Goal: Task Accomplishment & Management: Complete application form

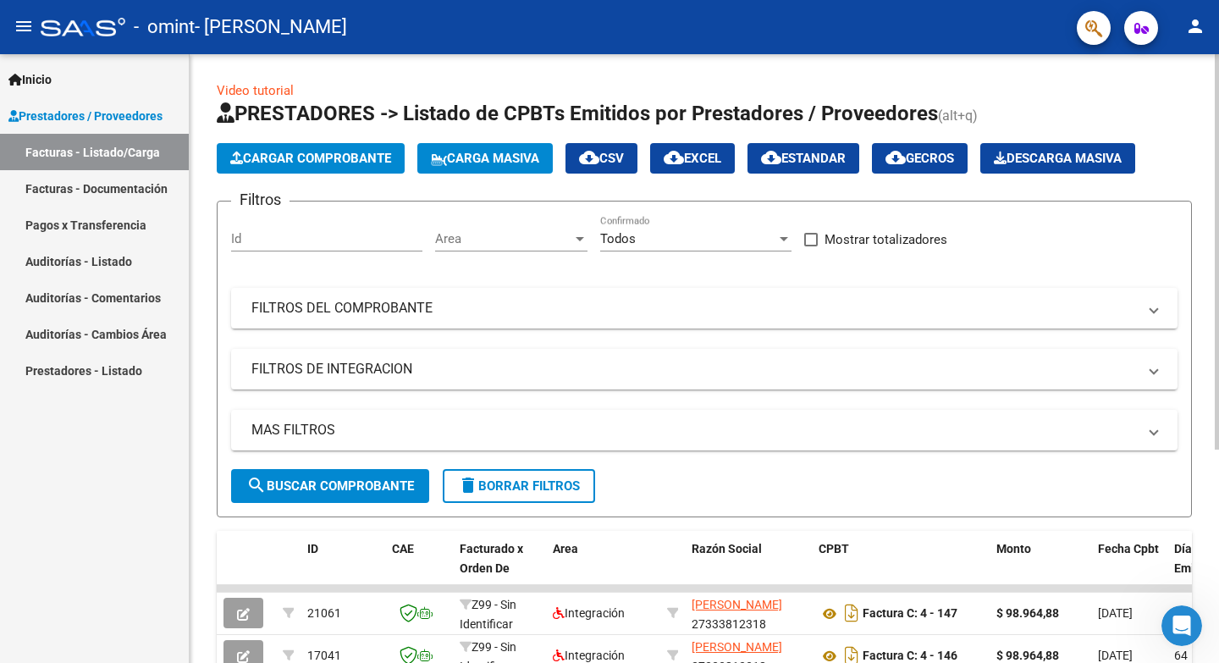
click at [372, 166] on button "Cargar Comprobante" at bounding box center [311, 158] width 188 height 30
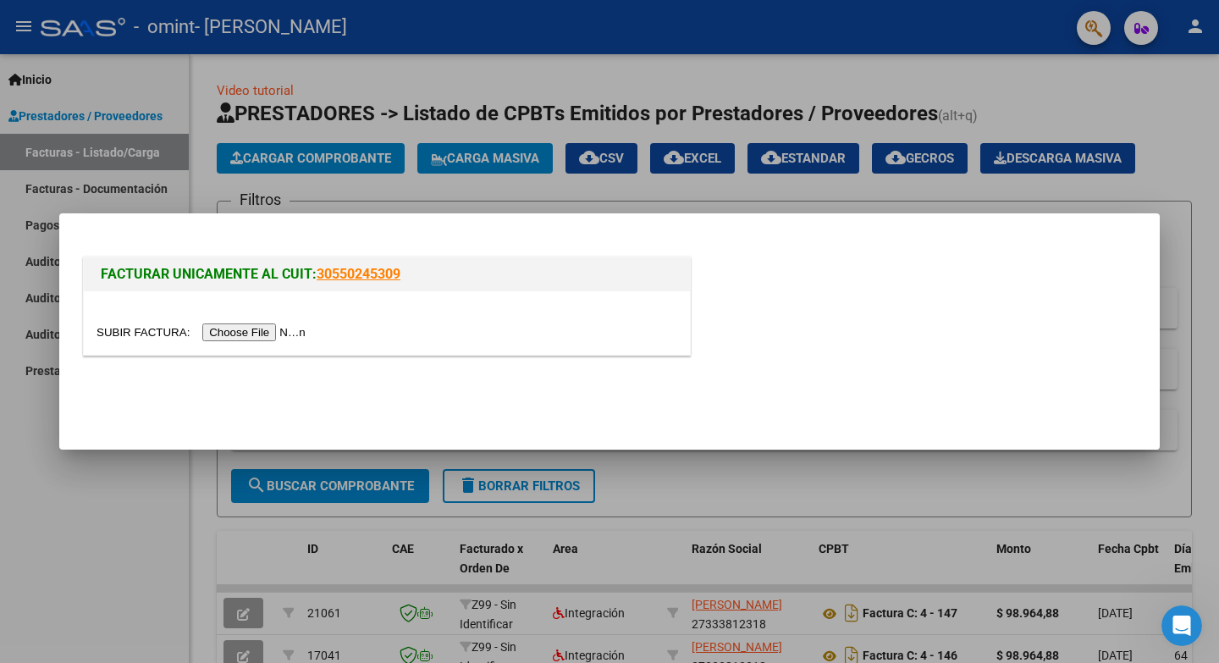
click at [253, 326] on input "file" at bounding box center [203, 332] width 214 height 18
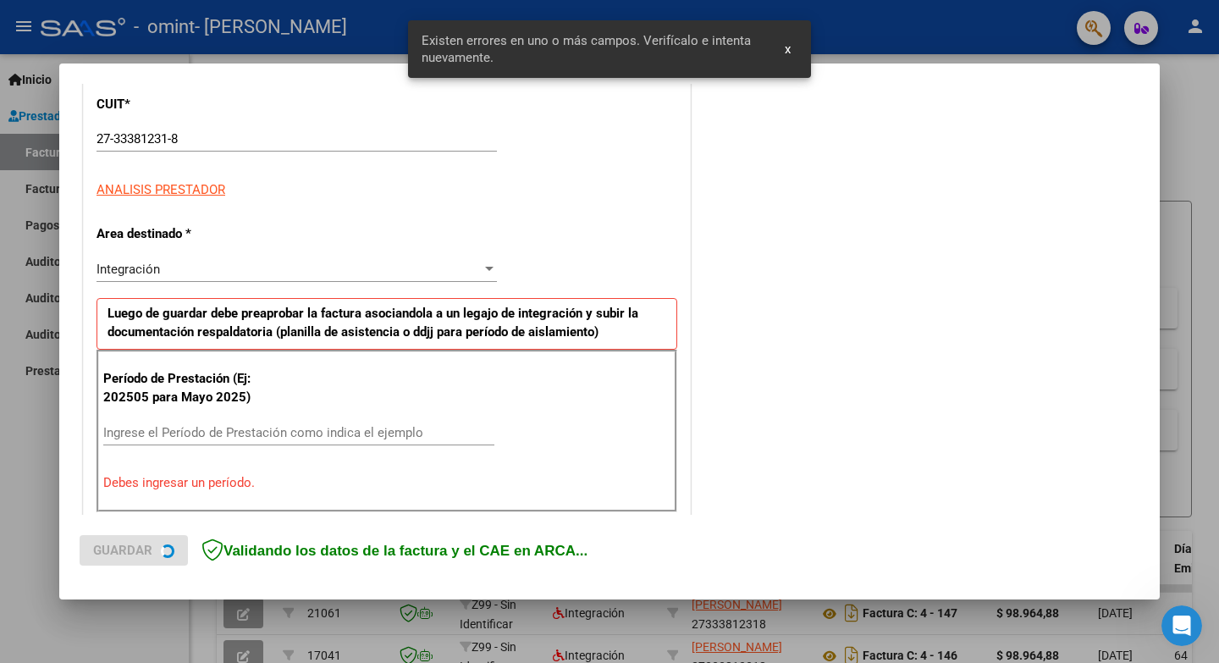
scroll to position [342, 0]
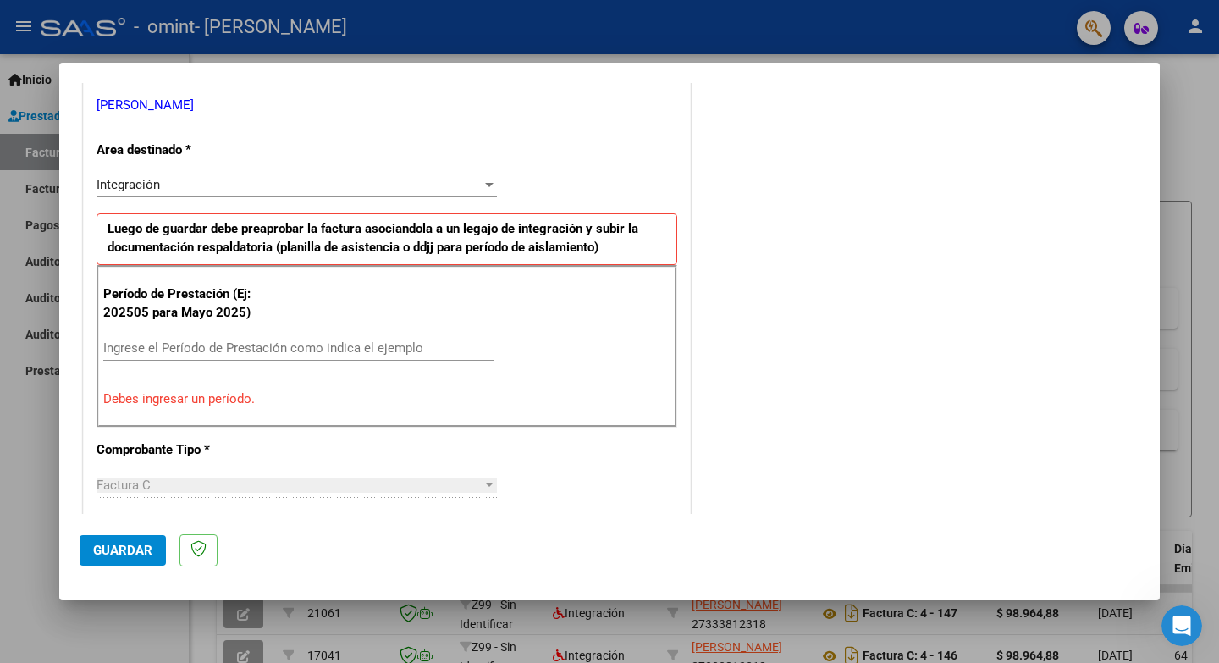
click at [297, 347] on input "Ingrese el Período de Prestación como indica el ejemplo" at bounding box center [298, 347] width 391 height 15
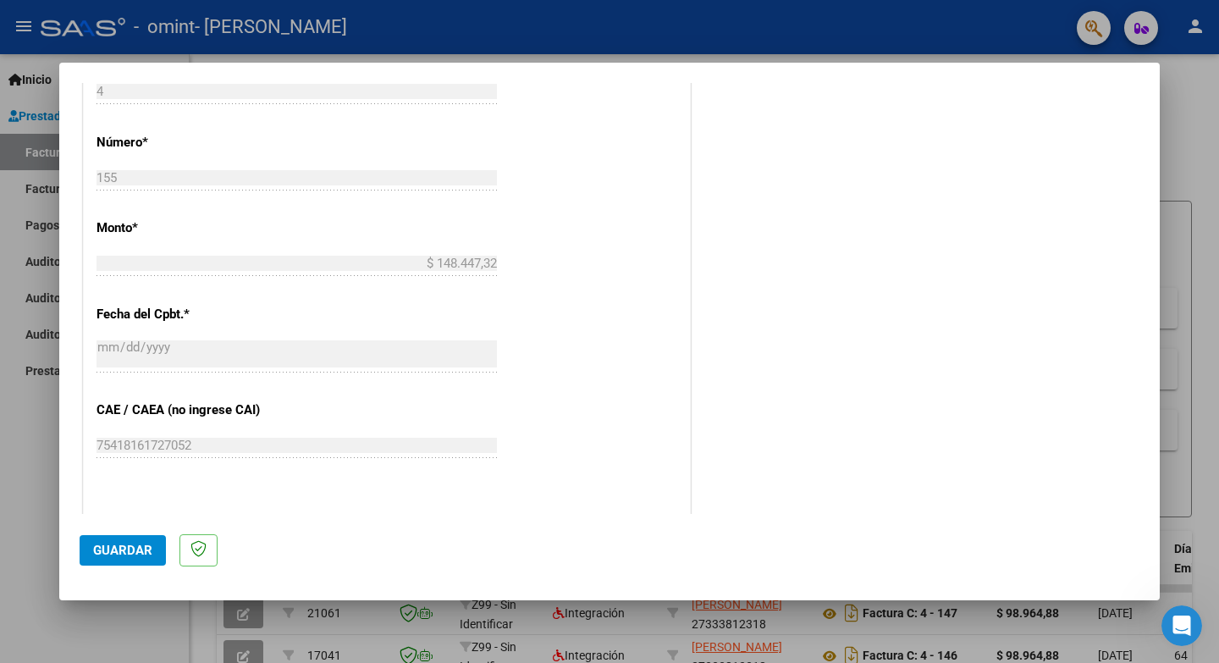
scroll to position [852, 0]
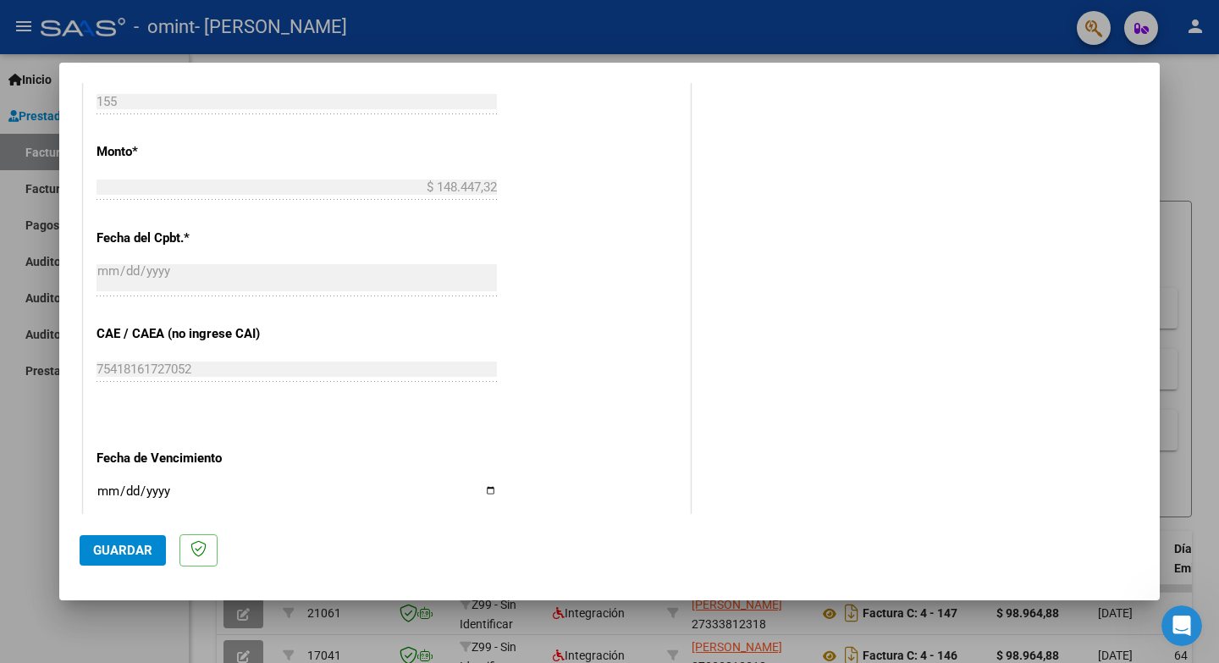
type input "202509"
click at [131, 554] on span "Guardar" at bounding box center [122, 550] width 59 height 15
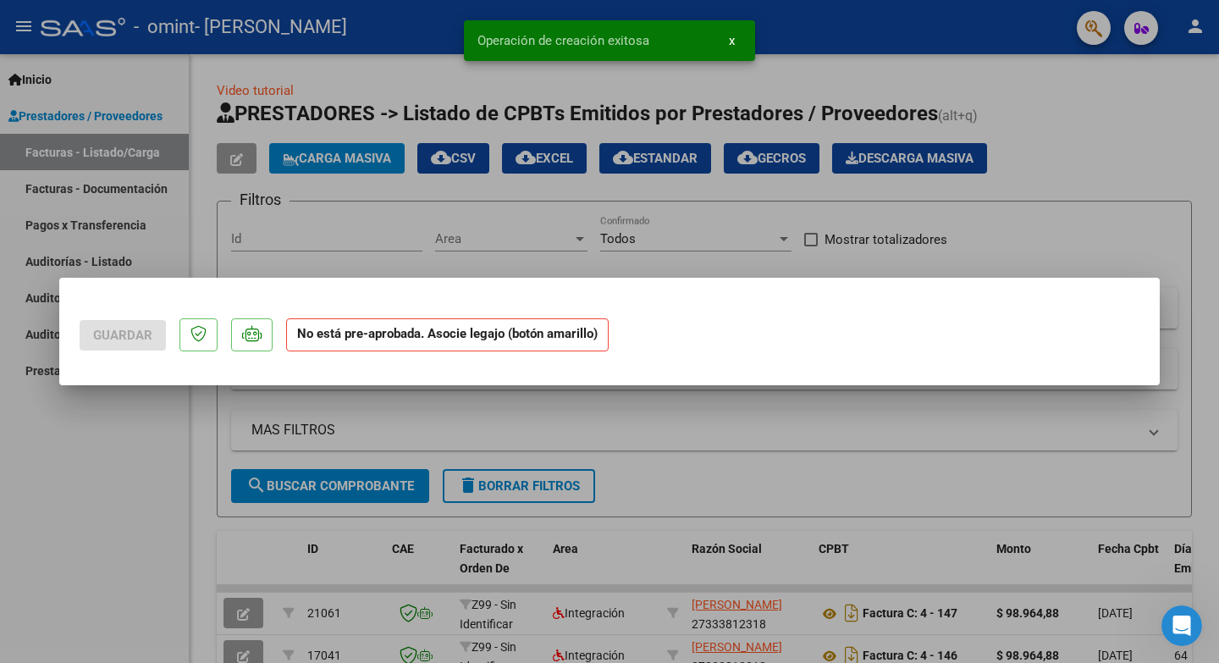
scroll to position [0, 0]
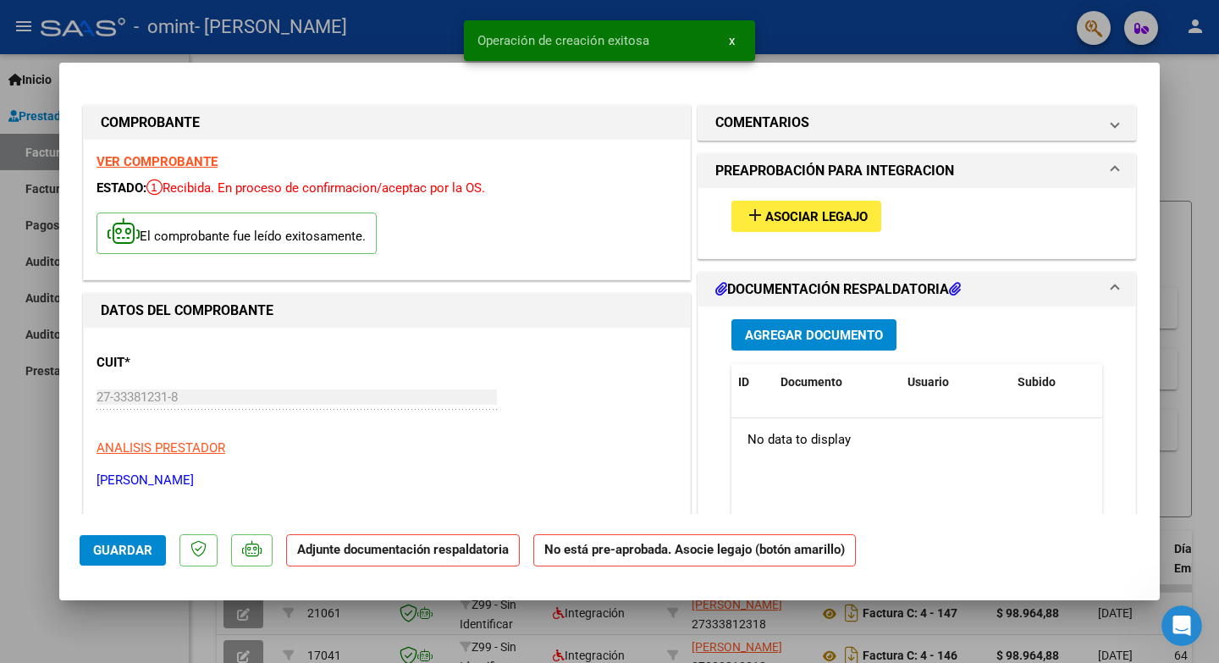
click at [835, 212] on span "Asociar Legajo" at bounding box center [816, 216] width 102 height 15
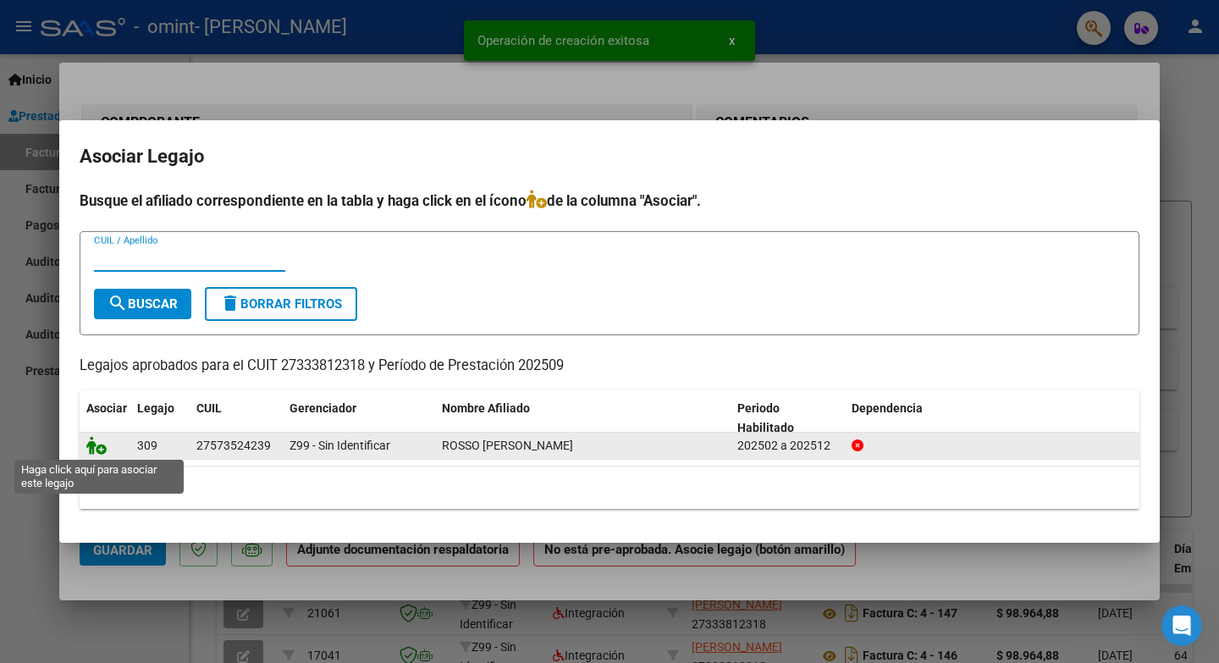
click at [91, 450] on icon at bounding box center [96, 445] width 20 height 19
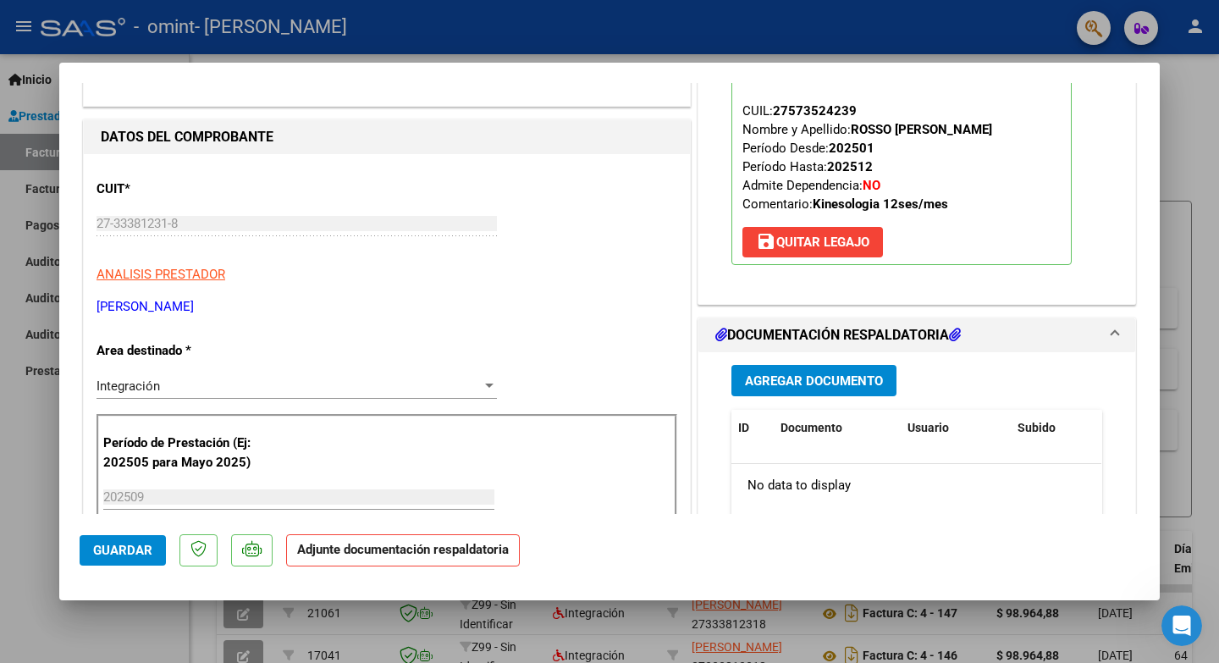
scroll to position [207, 0]
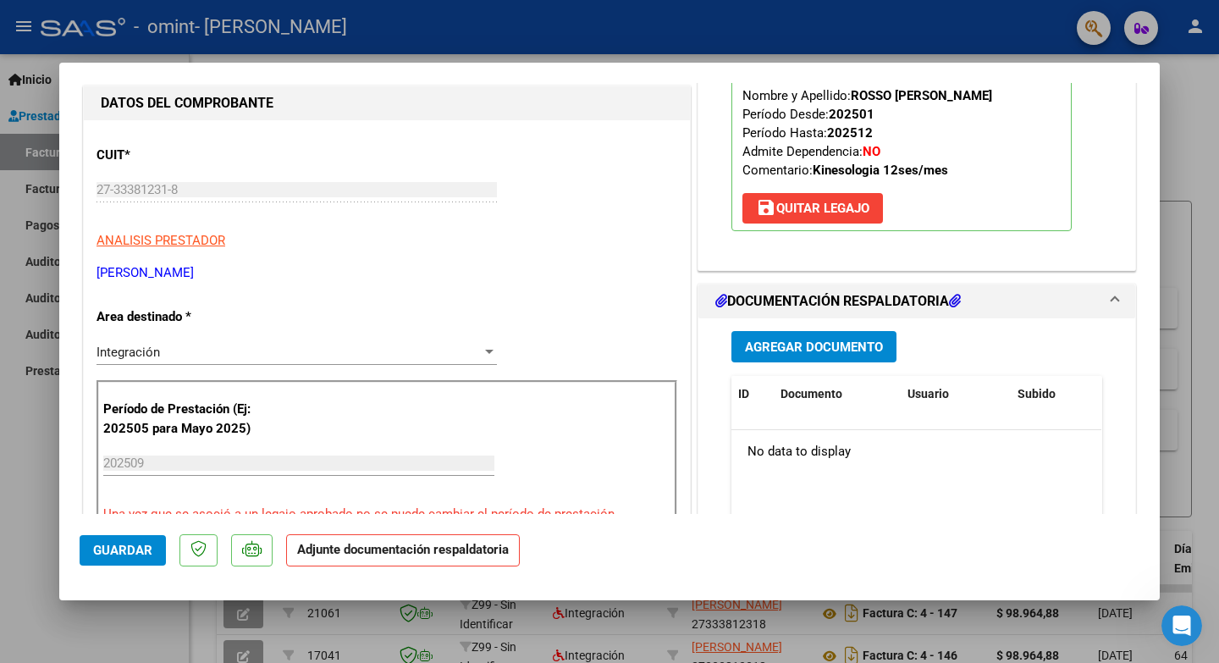
click at [807, 351] on span "Agregar Documento" at bounding box center [814, 346] width 138 height 15
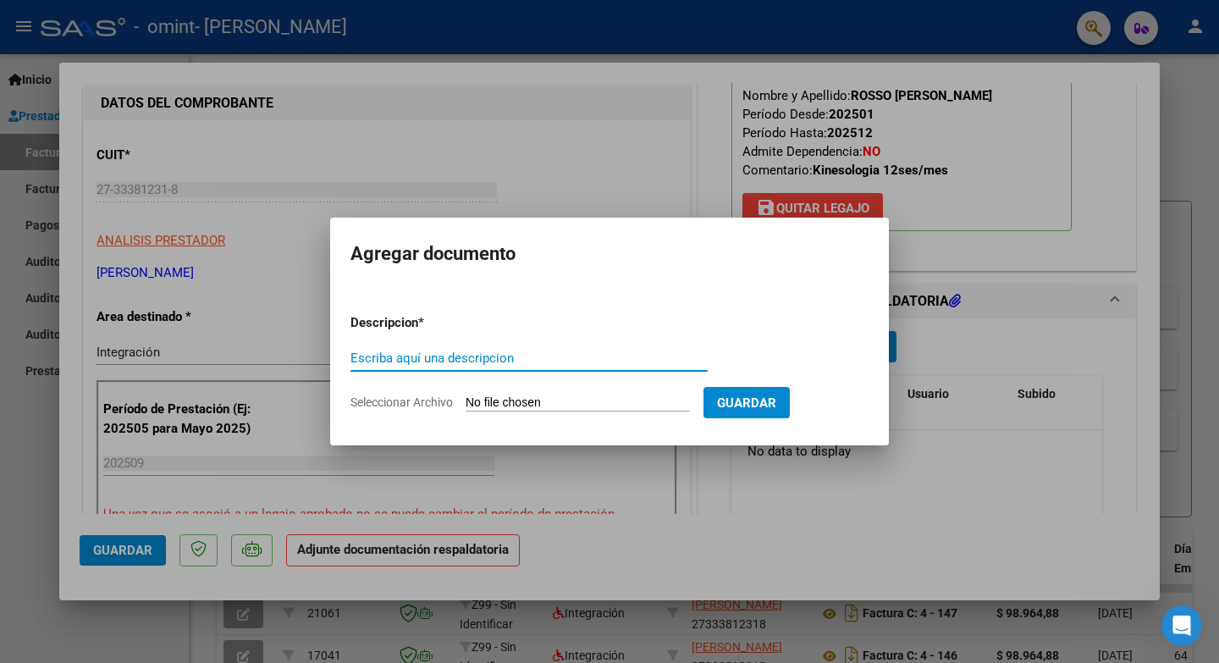
click at [446, 355] on input "Escriba aquí una descripcion" at bounding box center [528, 357] width 357 height 15
type input "planilla de asistencia"
click at [530, 404] on input "Seleccionar Archivo" at bounding box center [578, 403] width 224 height 16
type input "C:\fakepath\Gonzalez - Rosso planilla.pdf"
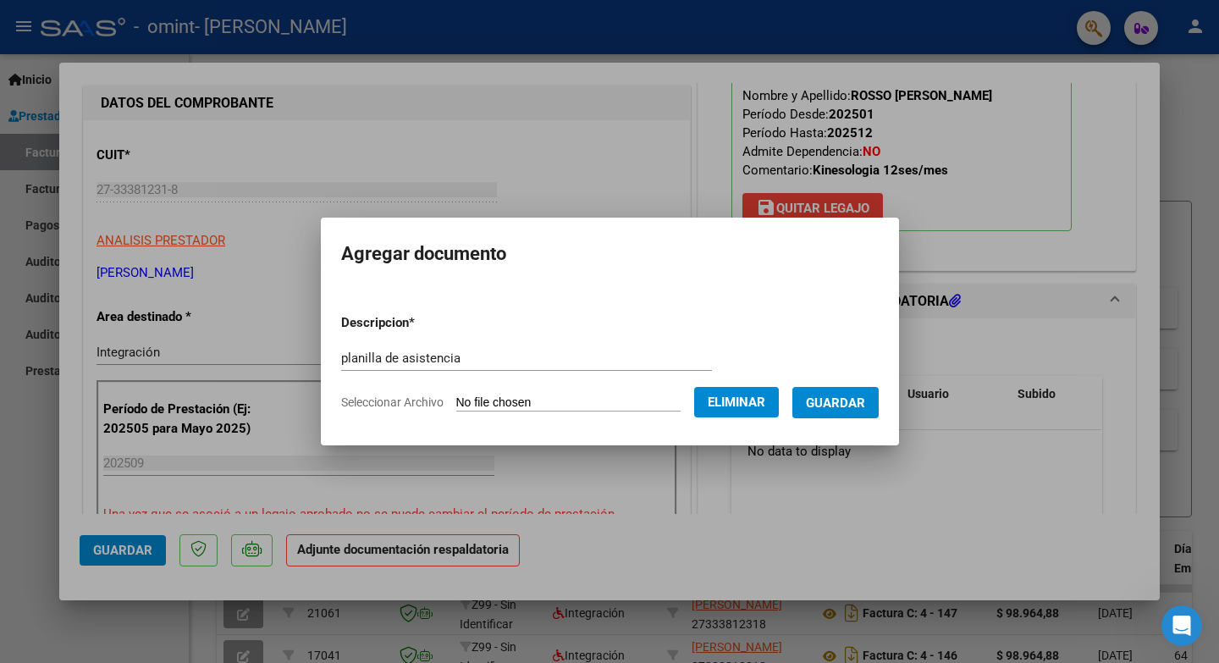
click at [856, 413] on button "Guardar" at bounding box center [835, 402] width 86 height 31
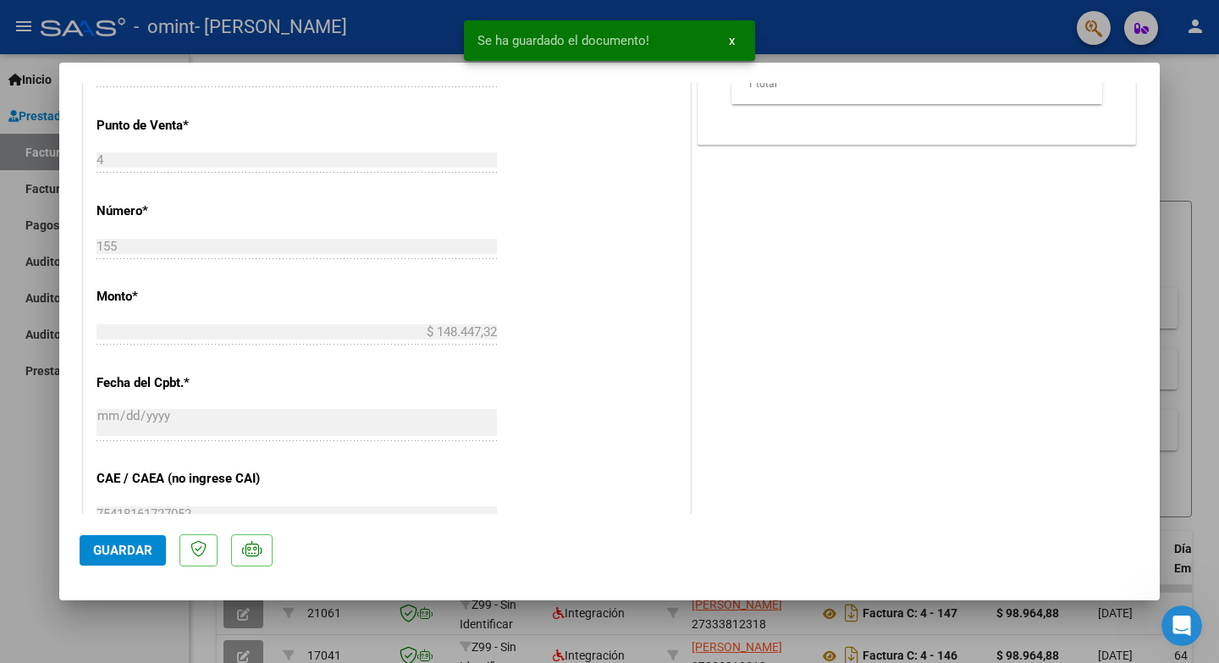
scroll to position [775, 0]
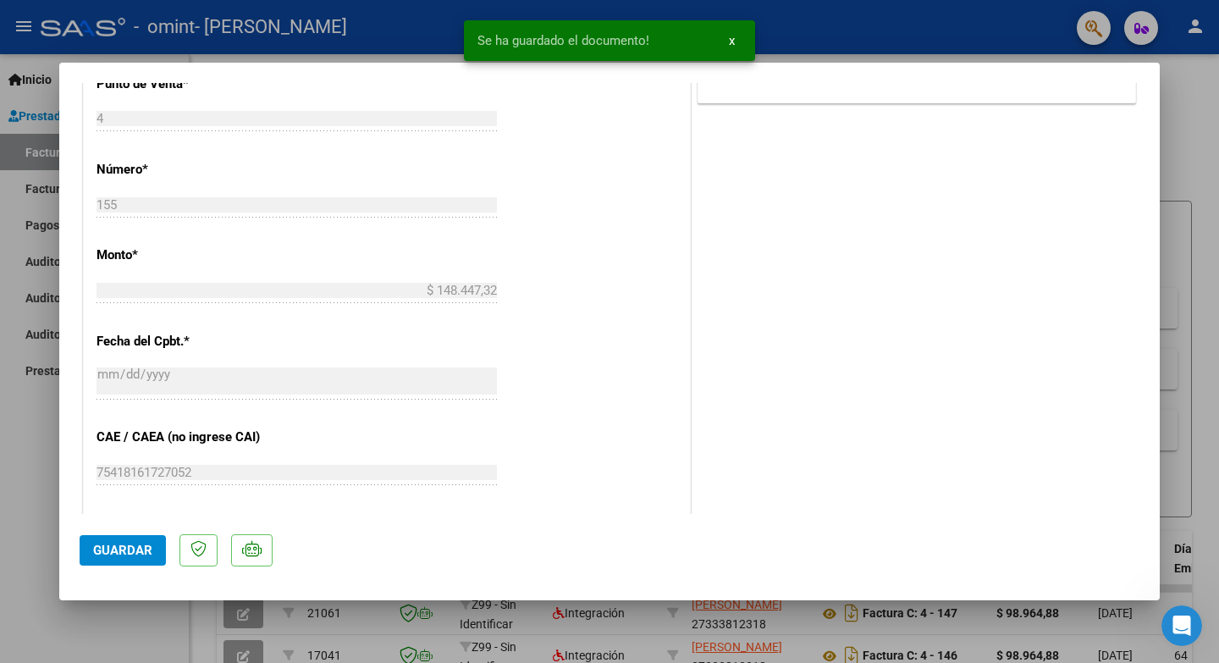
click at [116, 545] on span "Guardar" at bounding box center [122, 550] width 59 height 15
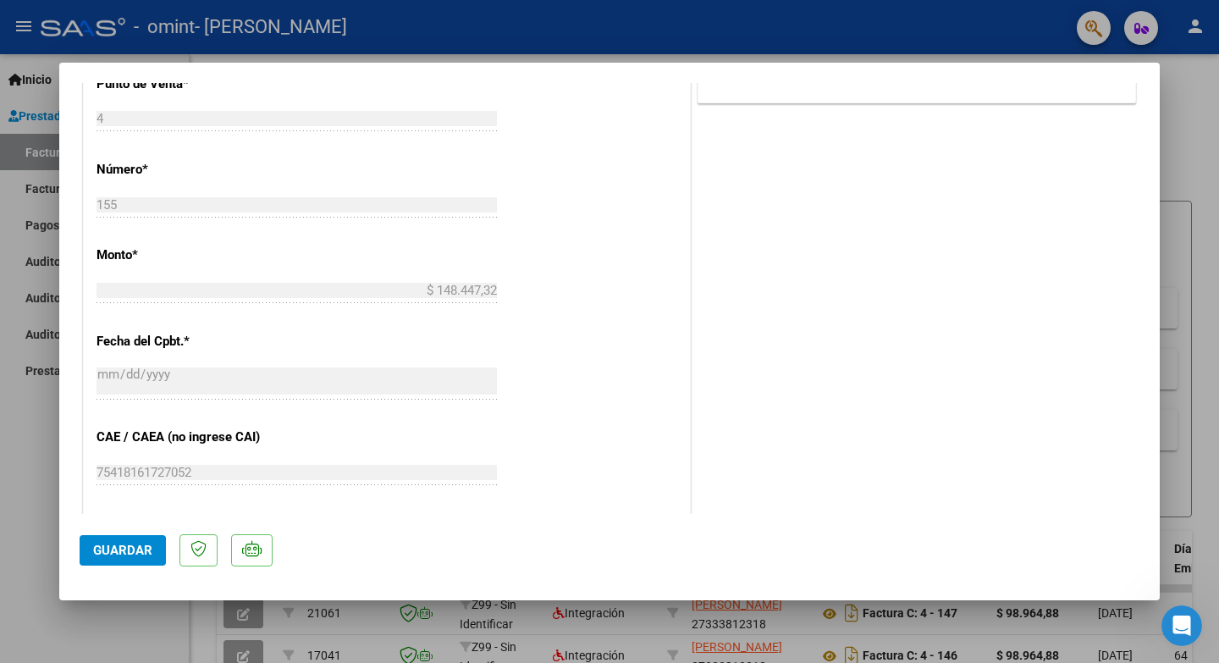
click at [1184, 130] on div at bounding box center [609, 331] width 1219 height 663
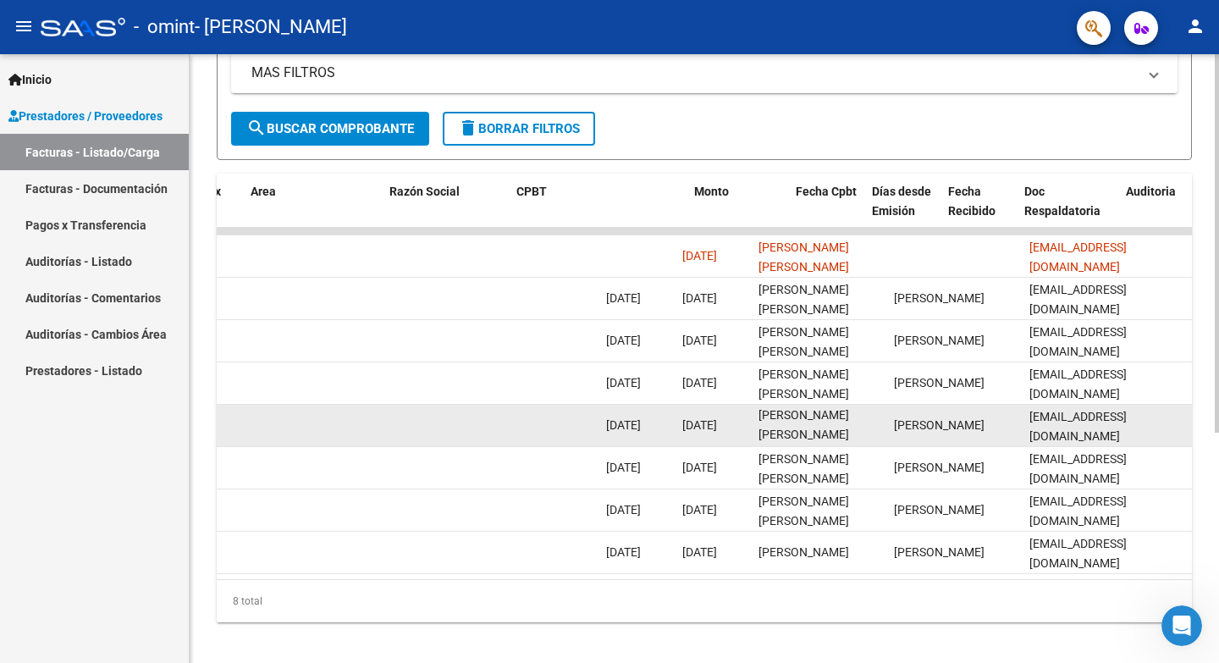
scroll to position [0, 0]
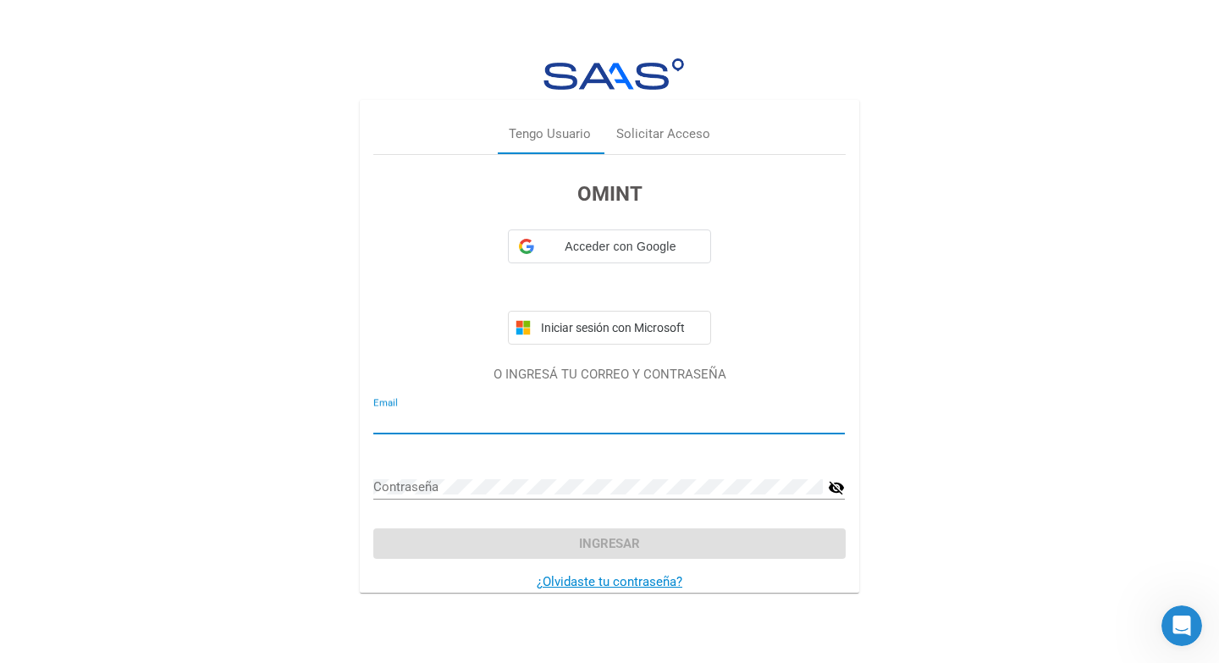
type input "[EMAIL_ADDRESS][DOMAIN_NAME]"
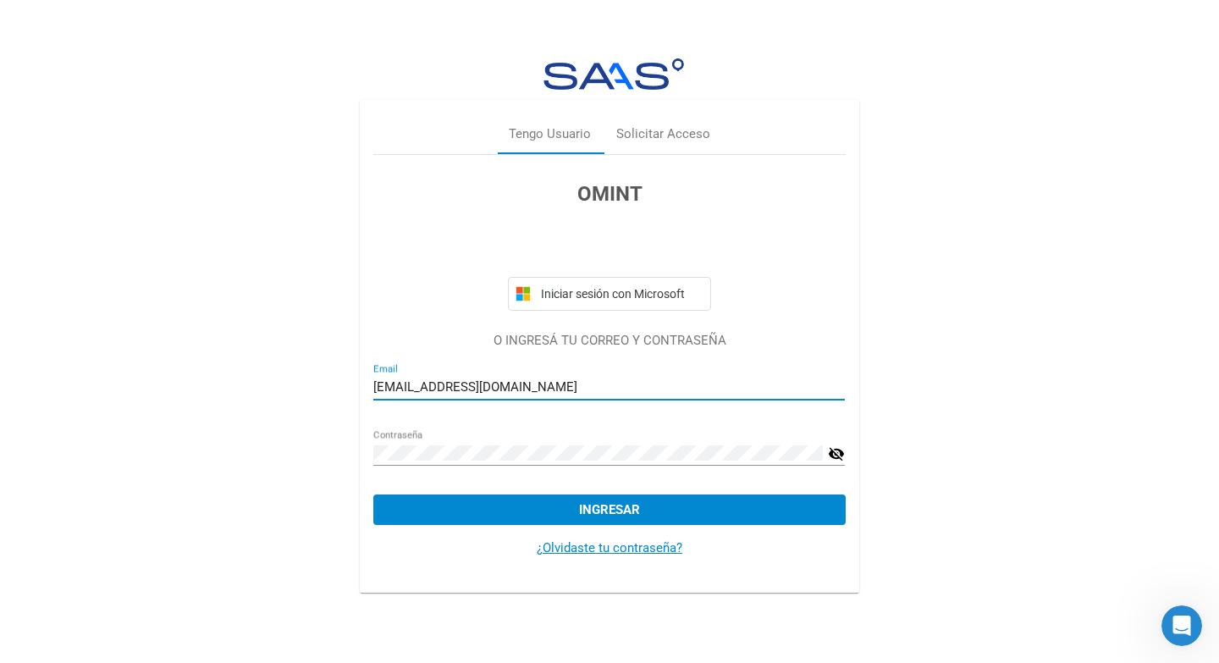
click at [565, 491] on div "Contraseña visibility_off" at bounding box center [608, 462] width 471 height 66
click at [565, 516] on button "Ingresar" at bounding box center [608, 509] width 471 height 30
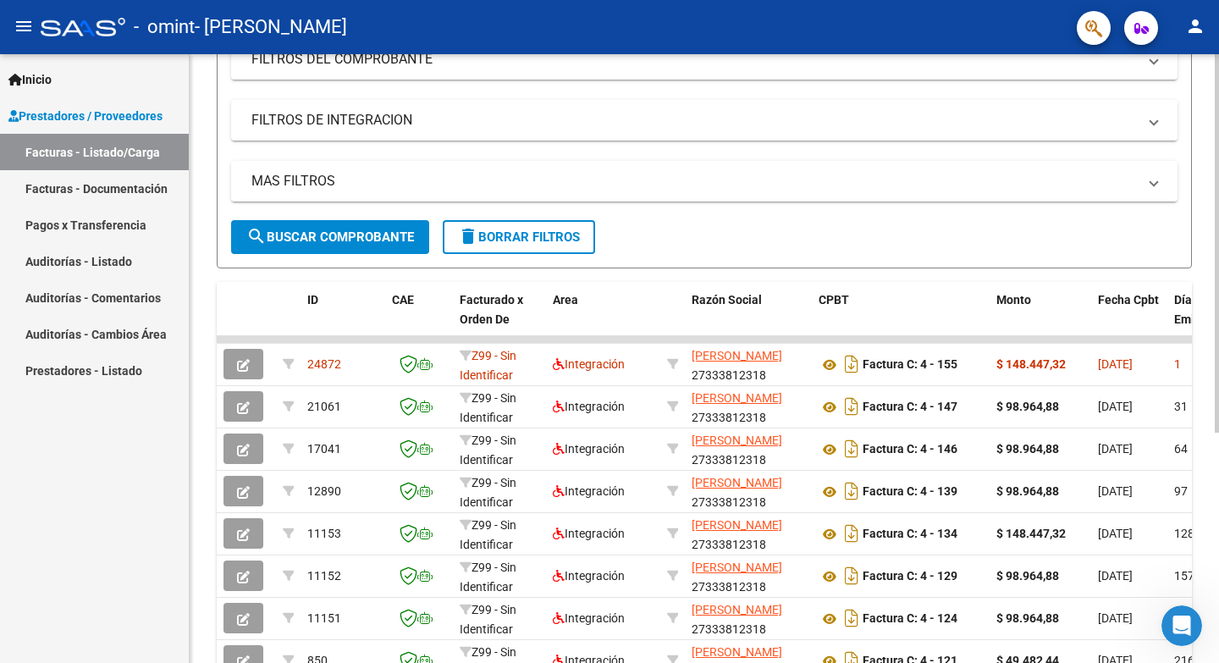
scroll to position [250, 0]
